Goal: Task Accomplishment & Management: Manage account settings

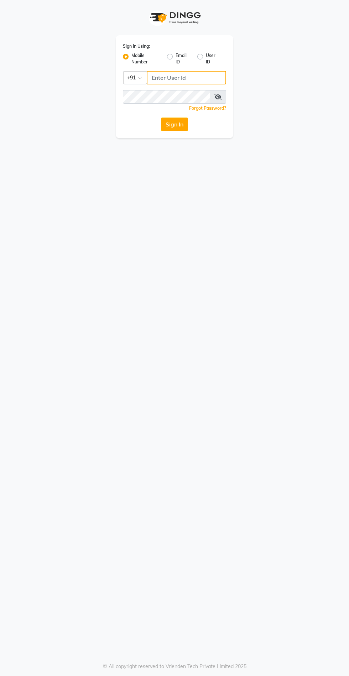
click at [189, 76] on input "Username" at bounding box center [186, 78] width 79 height 14
type input "7249532391"
click at [161, 118] on button "Sign In" at bounding box center [174, 125] width 27 height 14
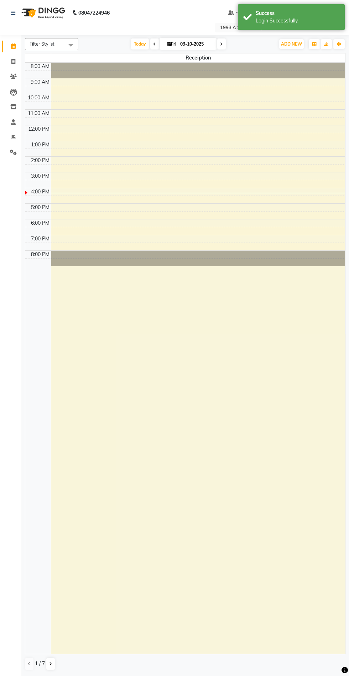
select select "en"
click at [13, 61] on icon at bounding box center [13, 61] width 4 height 5
select select "service"
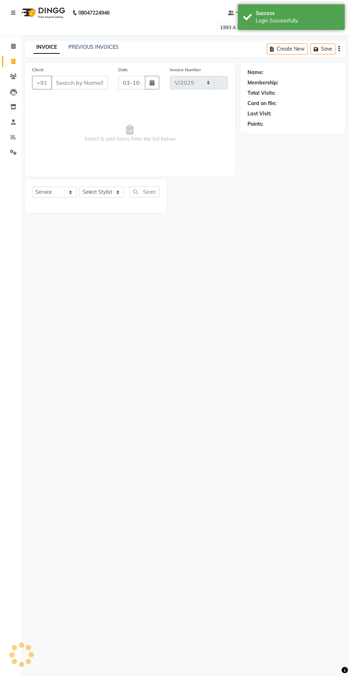
select select "688"
type input "1535"
type input "[PHONE_NUMBER]"
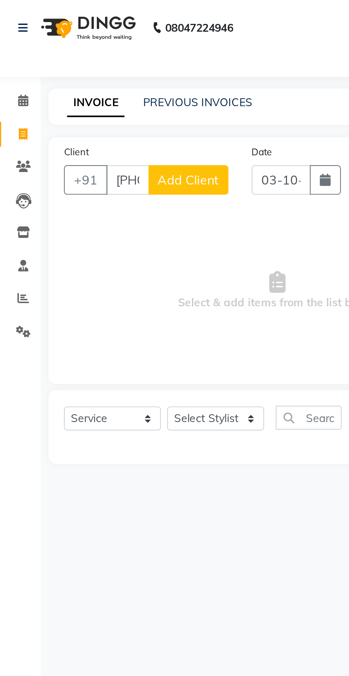
select select "membership"
click at [67, 81] on input "[PHONE_NUMBER]" at bounding box center [61, 83] width 20 height 14
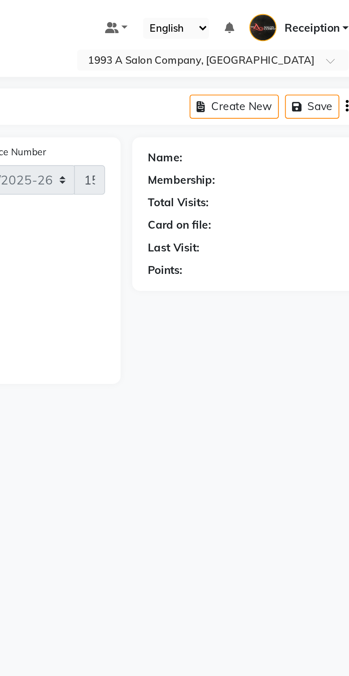
scroll to position [0, 14]
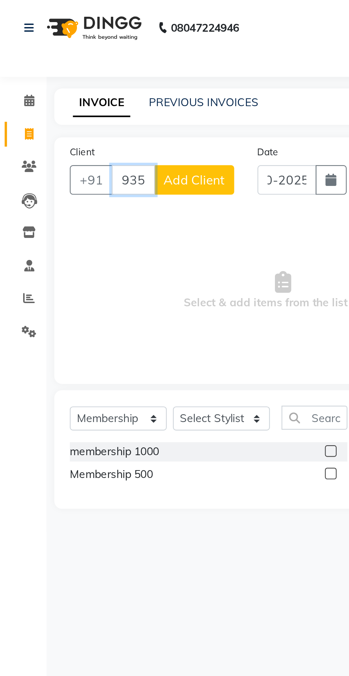
click at [59, 85] on input "9359561603" at bounding box center [61, 83] width 20 height 14
click at [60, 85] on input "9359561603" at bounding box center [61, 83] width 20 height 14
click at [57, 82] on input "9359561603" at bounding box center [61, 83] width 20 height 14
click at [58, 79] on input "9359561603" at bounding box center [61, 83] width 20 height 14
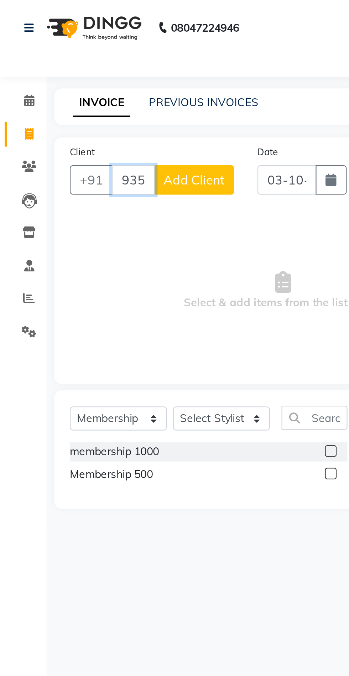
click at [66, 83] on input "9359561603" at bounding box center [61, 83] width 20 height 14
click at [60, 83] on input "9561603" at bounding box center [61, 83] width 20 height 14
click at [62, 80] on input "561603" at bounding box center [61, 83] width 20 height 14
type input "5"
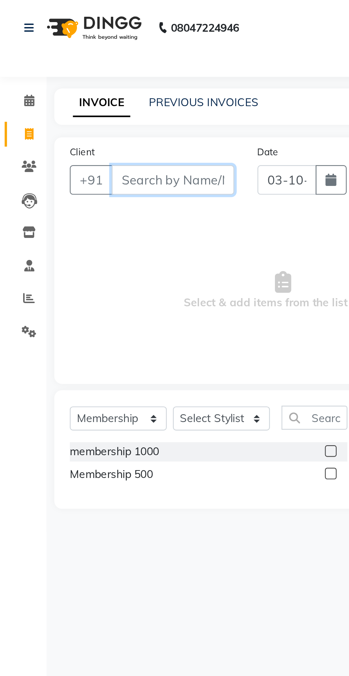
scroll to position [0, 0]
click at [68, 86] on input "Client" at bounding box center [79, 83] width 56 height 14
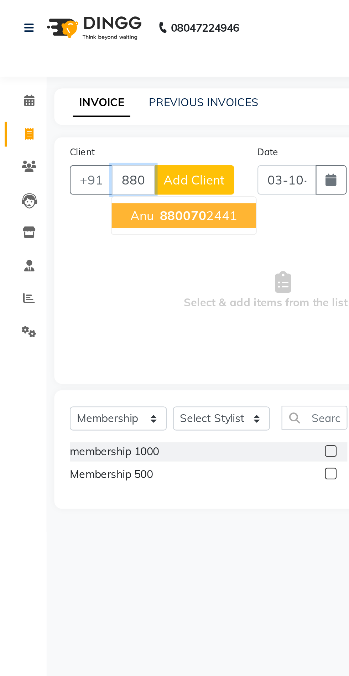
click at [104, 98] on ngb-highlight "880070 2441" at bounding box center [90, 99] width 37 height 7
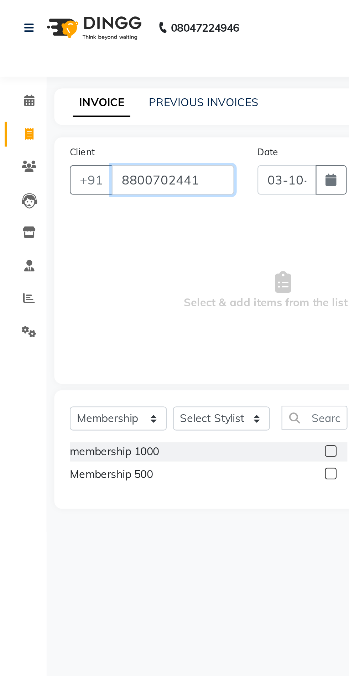
type input "8800702441"
click at [14, 77] on icon at bounding box center [13, 76] width 7 height 5
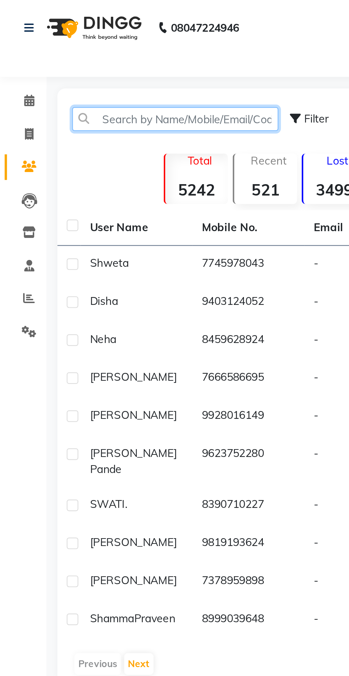
paste input "8800702441"
click at [83, 55] on input "8800702441" at bounding box center [80, 54] width 95 height 11
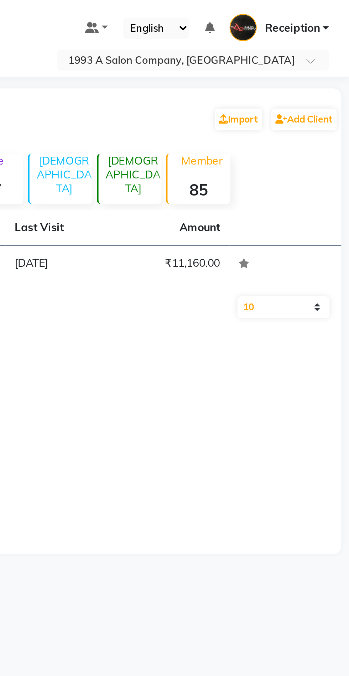
type input "8800702441"
click at [257, 120] on td "₹11,160.00" at bounding box center [268, 121] width 51 height 17
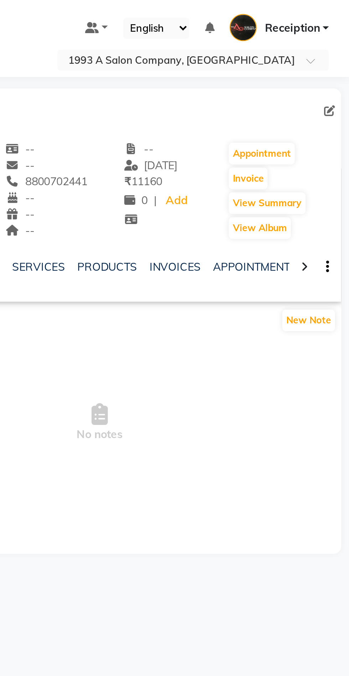
click at [329, 123] on icon at bounding box center [328, 122] width 3 height 5
click at [207, 120] on link "SERVICES" at bounding box center [201, 122] width 24 height 6
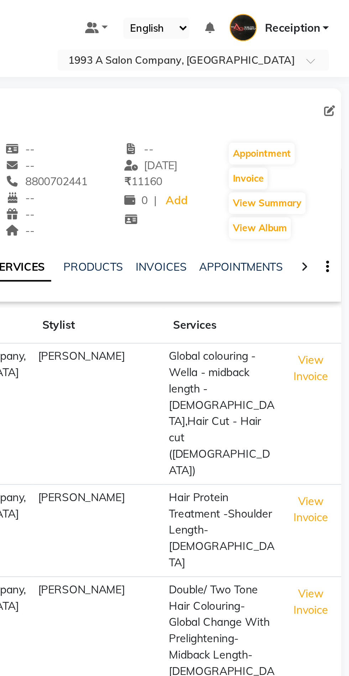
click at [329, 123] on icon at bounding box center [328, 122] width 3 height 5
click at [322, 123] on div "NOTES FORMULA SERVICES PRODUCTS INVOICES APPOINTMENTS MEMBERSHIP PACKAGES VOUCH…" at bounding box center [235, 122] width 222 height 25
click at [323, 123] on div "NOTES FORMULA SERVICES PRODUCTS INVOICES APPOINTMENTS MEMBERSHIP PACKAGES VOUCH…" at bounding box center [235, 122] width 222 height 25
click at [294, 123] on link "APPOINTMENTS" at bounding box center [294, 122] width 38 height 6
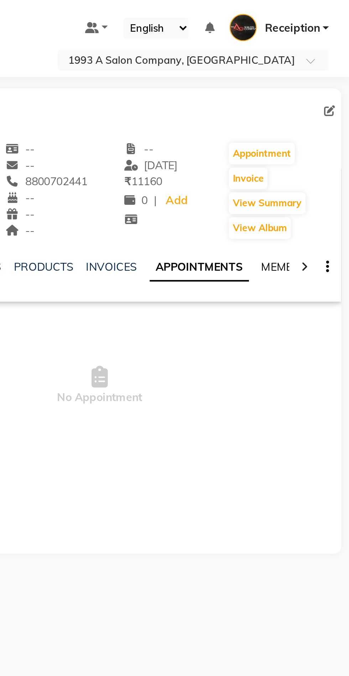
click at [315, 124] on link "MEMBERSHIP" at bounding box center [325, 122] width 33 height 6
